Goal: Navigation & Orientation: Find specific page/section

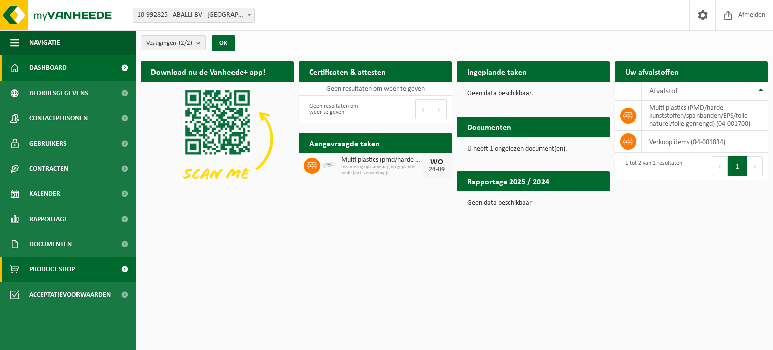
click at [69, 272] on span "Product Shop" at bounding box center [52, 269] width 46 height 25
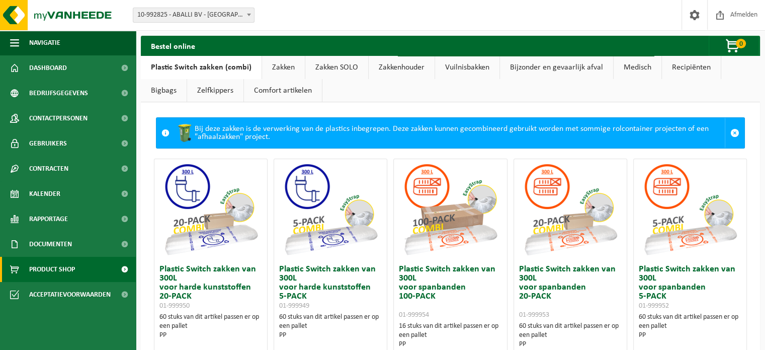
click at [397, 70] on link "Zakkenhouder" at bounding box center [402, 67] width 66 height 23
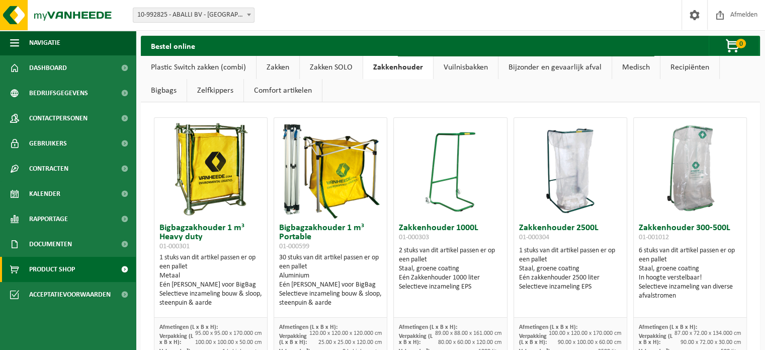
click at [206, 91] on link "Zelfkippers" at bounding box center [215, 90] width 56 height 23
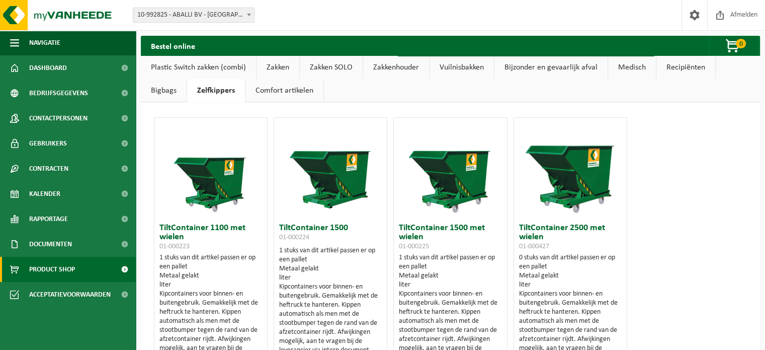
click at [246, 92] on link "Comfort artikelen" at bounding box center [285, 90] width 78 height 23
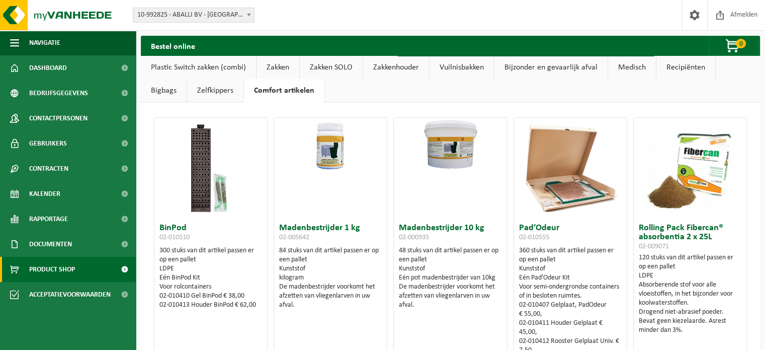
click at [187, 90] on link "Zelfkippers" at bounding box center [215, 90] width 56 height 23
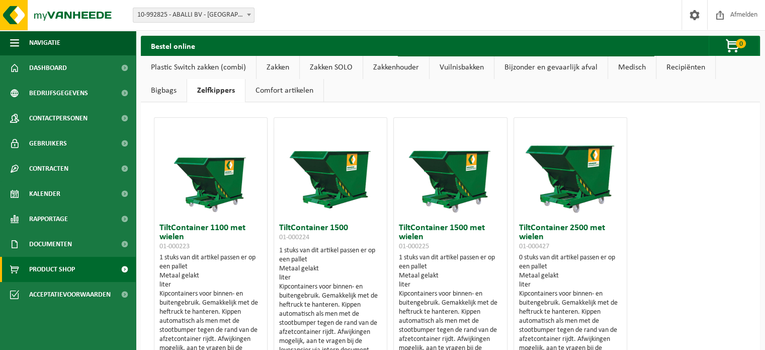
click at [187, 79] on link "Bigbags" at bounding box center [164, 90] width 46 height 23
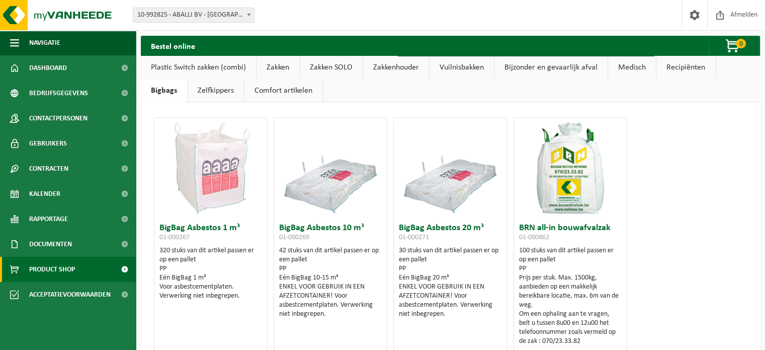
click at [686, 73] on link "Recipiënten" at bounding box center [686, 67] width 59 height 23
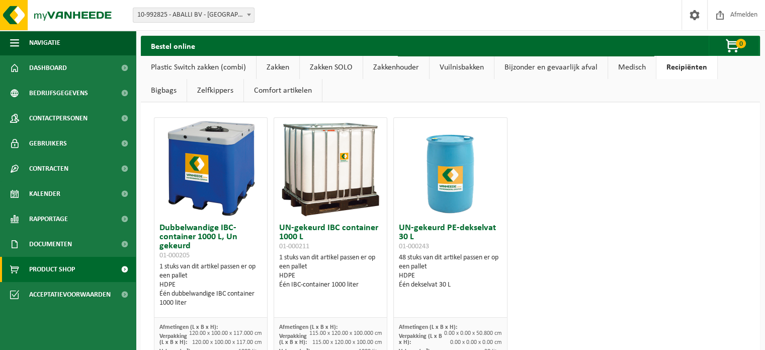
click at [334, 68] on link "Zakken SOLO" at bounding box center [331, 67] width 63 height 23
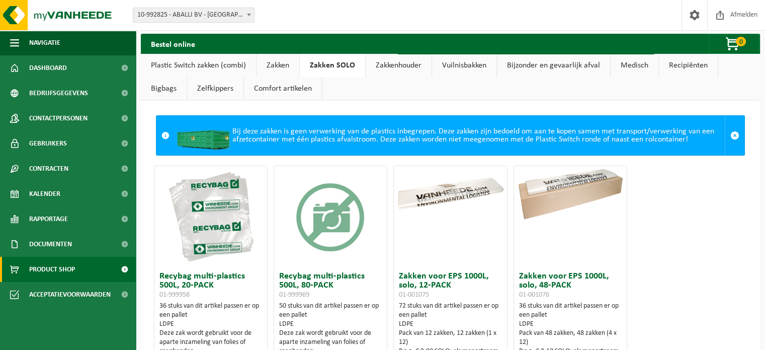
scroll to position [1, 0]
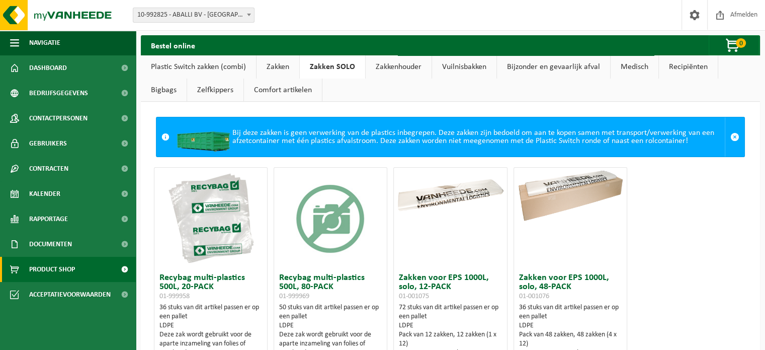
click at [209, 63] on link "Plastic Switch zakken (combi)" at bounding box center [198, 66] width 115 height 23
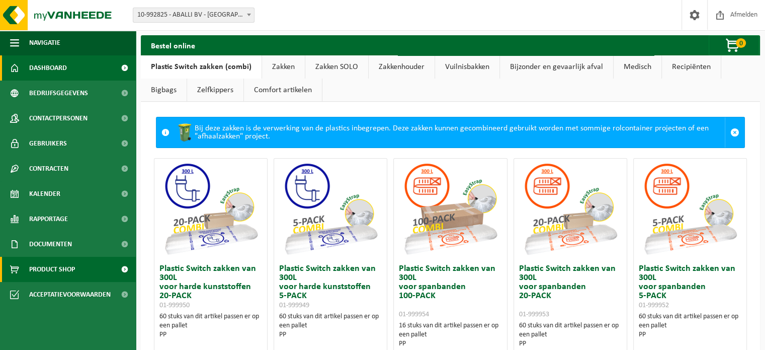
click at [46, 62] on span "Dashboard" at bounding box center [48, 67] width 38 height 25
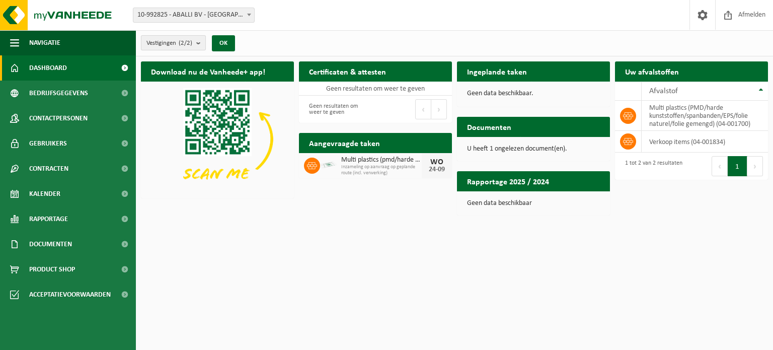
click at [197, 46] on button "Vestigingen (2/2)" at bounding box center [173, 42] width 65 height 15
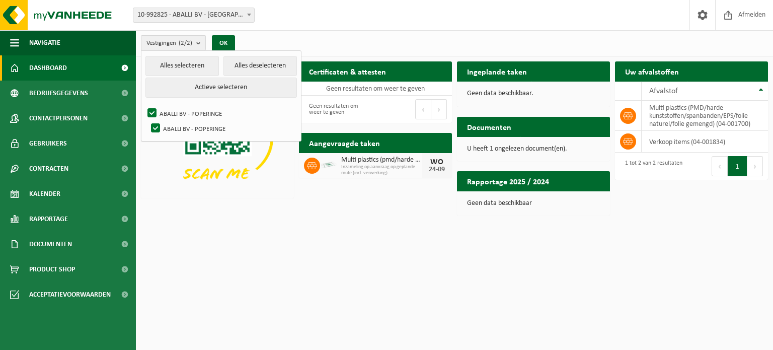
click at [201, 41] on b "submit" at bounding box center [200, 43] width 9 height 15
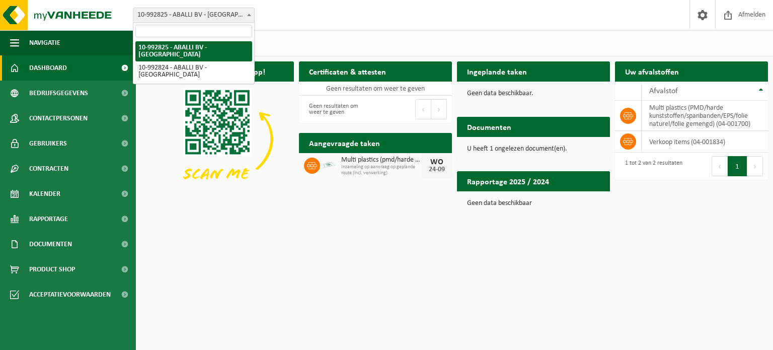
click at [213, 14] on span "10-992825 - ABALLI BV - [GEOGRAPHIC_DATA]" at bounding box center [193, 15] width 121 height 14
click at [213, 16] on span "10-992825 - ABALLI BV - [GEOGRAPHIC_DATA]" at bounding box center [193, 15] width 121 height 14
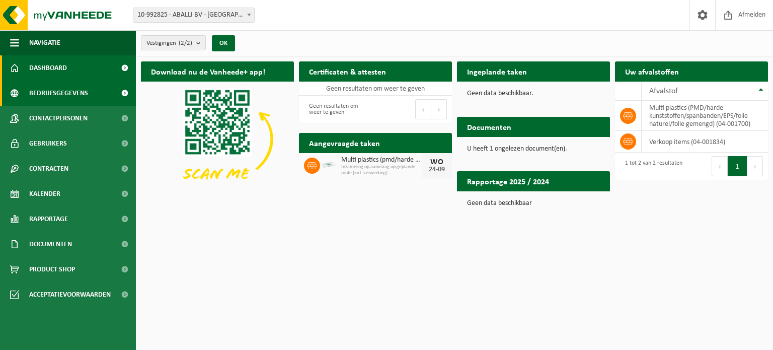
click at [87, 92] on link "Bedrijfsgegevens" at bounding box center [68, 93] width 136 height 25
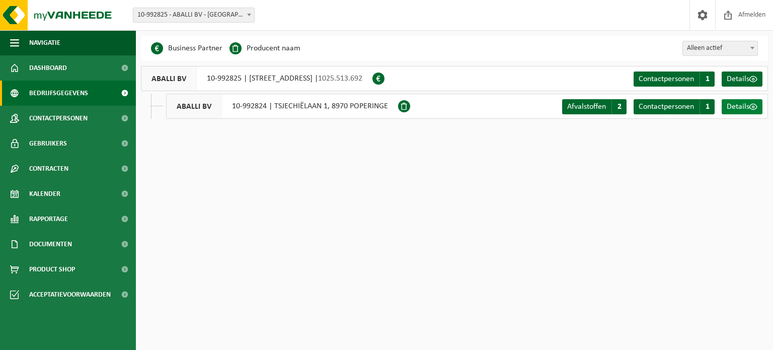
click at [737, 110] on span "Details" at bounding box center [738, 107] width 23 height 8
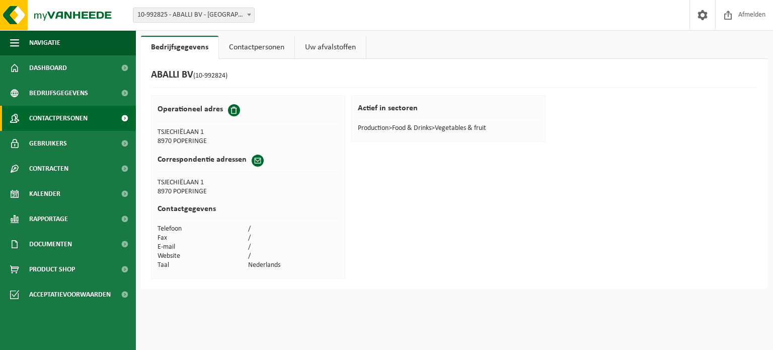
click at [71, 108] on span "Contactpersonen" at bounding box center [58, 118] width 58 height 25
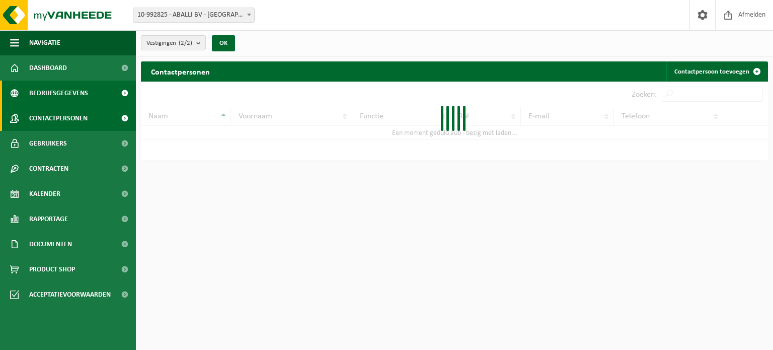
click at [70, 100] on span "Bedrijfsgegevens" at bounding box center [58, 93] width 59 height 25
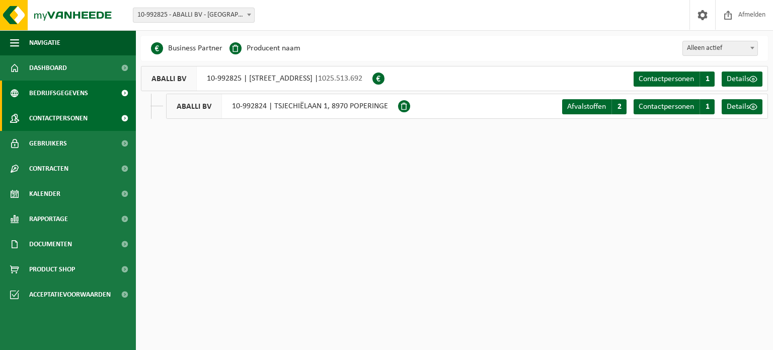
click at [73, 116] on span "Contactpersonen" at bounding box center [58, 118] width 58 height 25
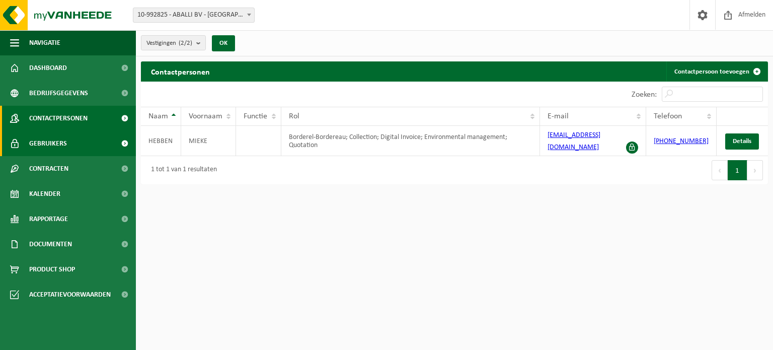
click at [67, 141] on link "Gebruikers" at bounding box center [68, 143] width 136 height 25
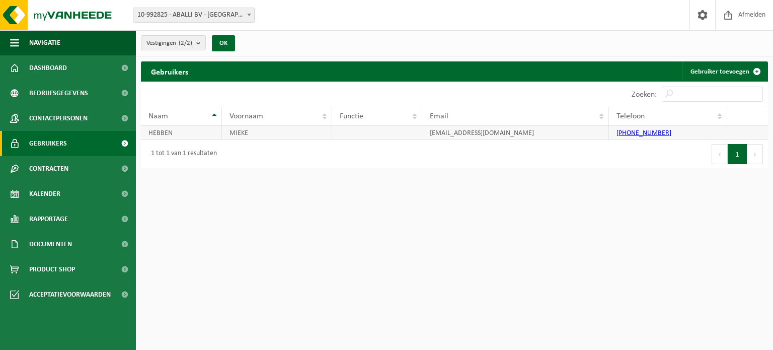
click at [384, 133] on td at bounding box center [377, 133] width 90 height 14
click at [46, 172] on span "Contracten" at bounding box center [48, 168] width 39 height 25
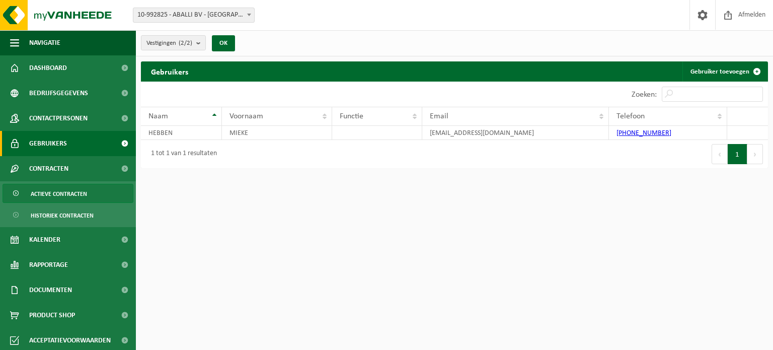
click at [54, 200] on span "Actieve contracten" at bounding box center [59, 193] width 56 height 19
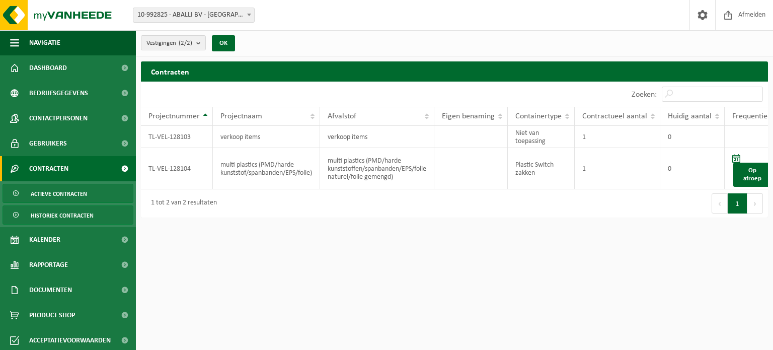
click at [83, 214] on span "Historiek contracten" at bounding box center [62, 215] width 63 height 19
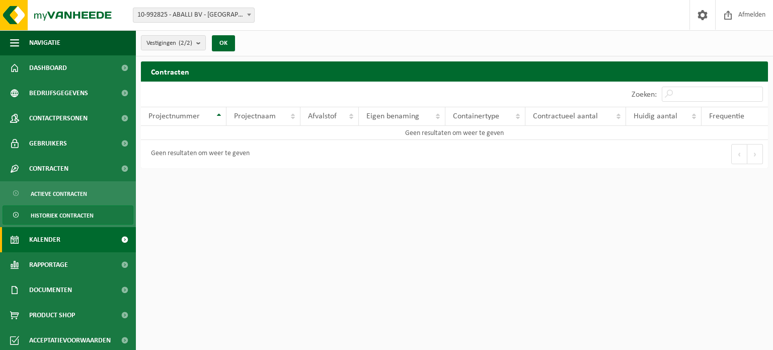
click at [74, 247] on link "Kalender" at bounding box center [68, 239] width 136 height 25
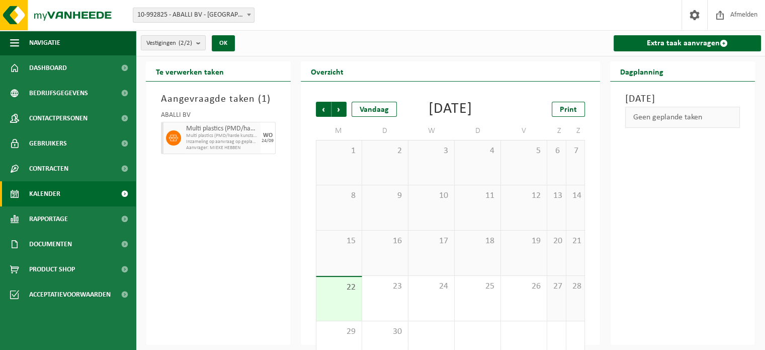
click at [74, 247] on link "Documenten" at bounding box center [68, 243] width 136 height 25
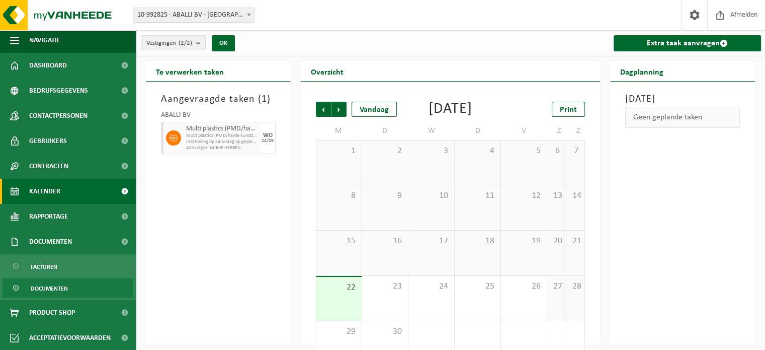
scroll to position [41, 0]
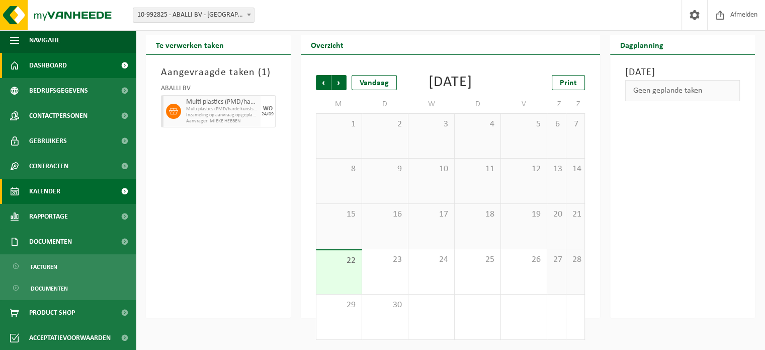
click at [79, 71] on link "Dashboard" at bounding box center [68, 65] width 136 height 25
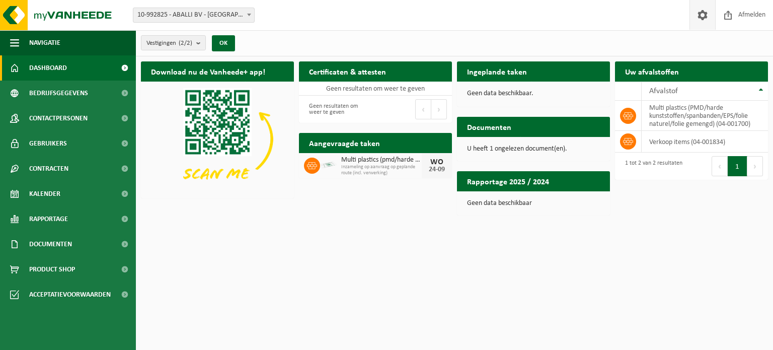
click at [691, 13] on link at bounding box center [702, 15] width 26 height 30
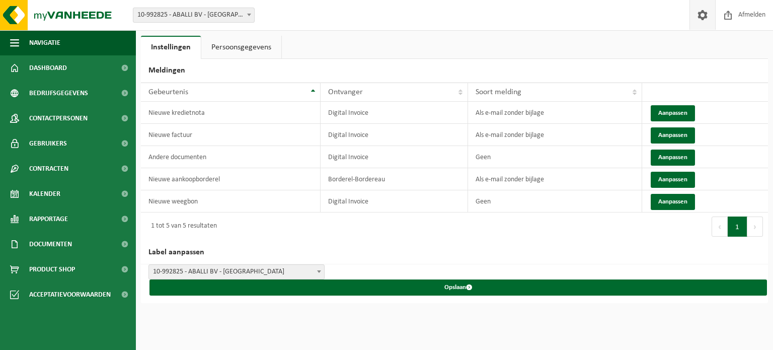
click at [250, 46] on link "Persoonsgegevens" at bounding box center [241, 47] width 80 height 23
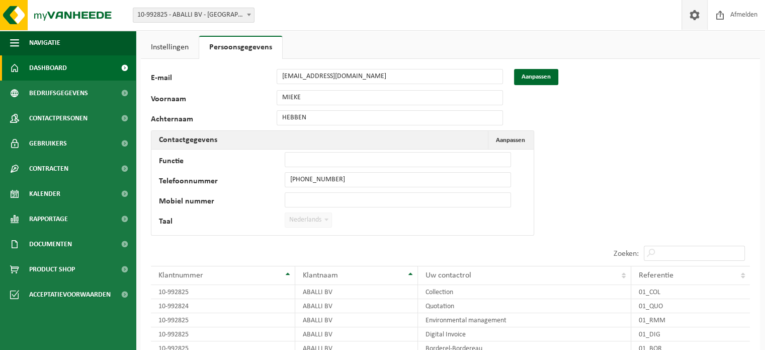
click at [44, 68] on span "Dashboard" at bounding box center [48, 67] width 38 height 25
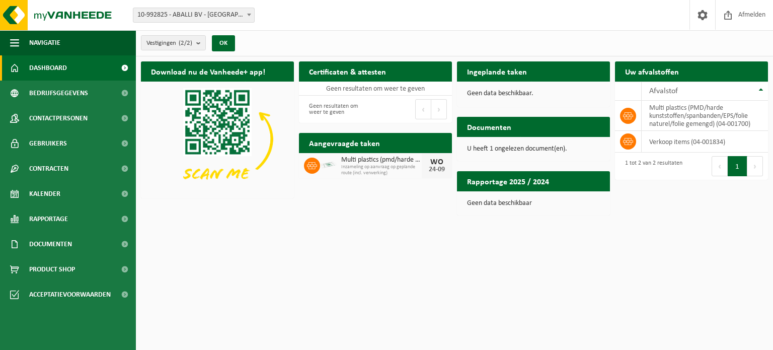
click at [125, 68] on span at bounding box center [124, 67] width 23 height 25
